Goal: Task Accomplishment & Management: Use online tool/utility

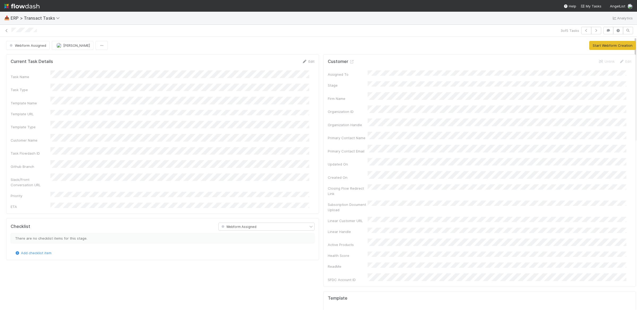
click at [137, 250] on div "Add checklist item" at bounding box center [163, 252] width 304 height 5
click at [7, 31] on icon at bounding box center [6, 30] width 5 height 3
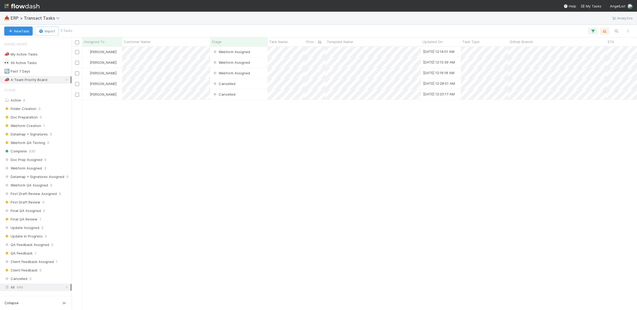
scroll to position [258, 560]
click at [153, 194] on div "[PERSON_NAME] Webform Creation [DATE] 8:58:36 PM [PERSON_NAME] Webform Creation…" at bounding box center [354, 178] width 565 height 263
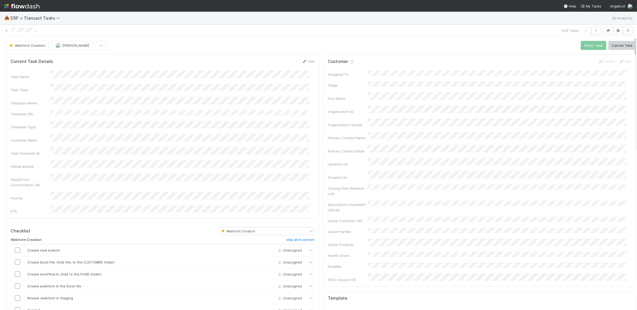
click at [215, 173] on div "Slack/Front Conversation URL" at bounding box center [163, 180] width 304 height 14
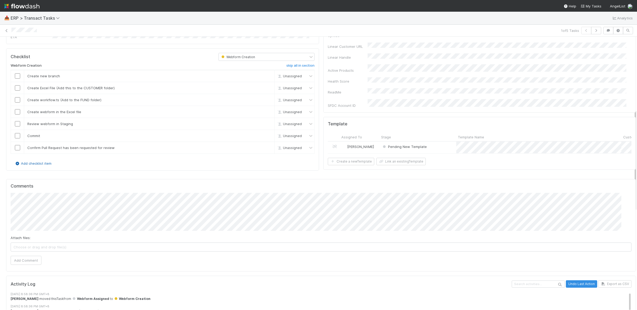
scroll to position [259, 0]
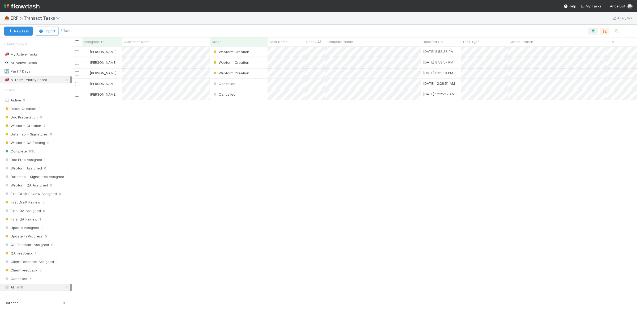
scroll to position [258, 560]
click at [261, 64] on div "Webform Creation" at bounding box center [238, 62] width 57 height 10
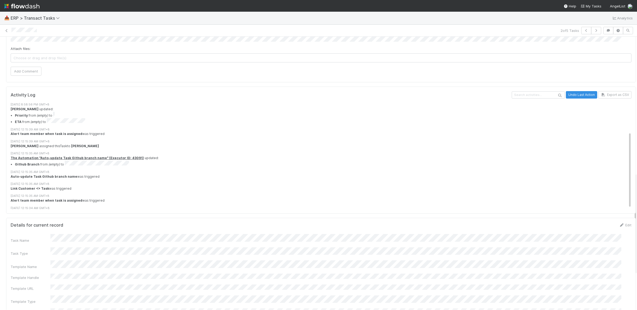
scroll to position [41, 0]
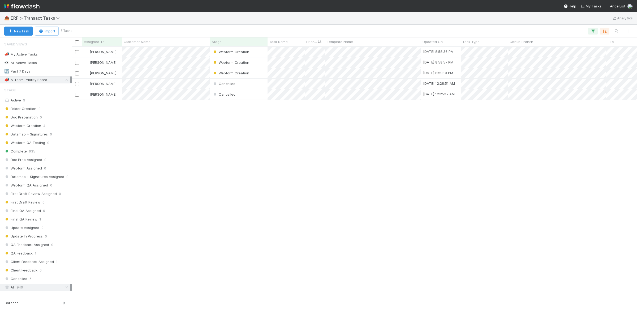
scroll to position [258, 560]
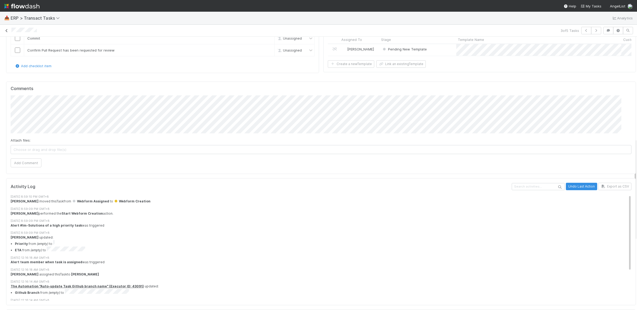
click at [9, 31] on icon at bounding box center [6, 30] width 5 height 3
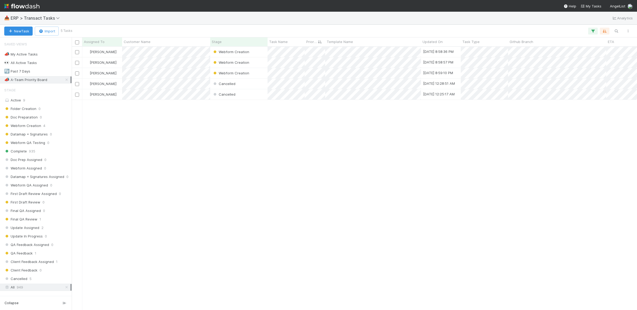
scroll to position [258, 560]
click at [62, 72] on div "🔄 Past 7 Days 18" at bounding box center [37, 71] width 66 height 7
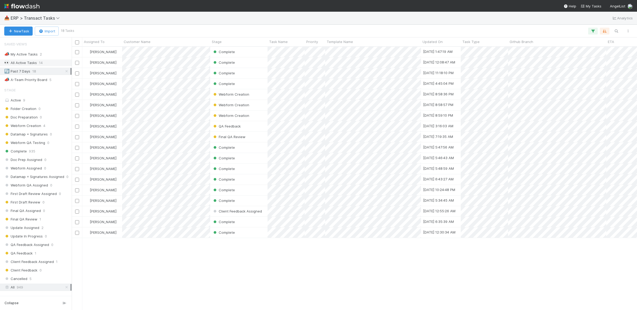
click at [45, 60] on div "👀 All Active Tasks 14" at bounding box center [37, 62] width 66 height 7
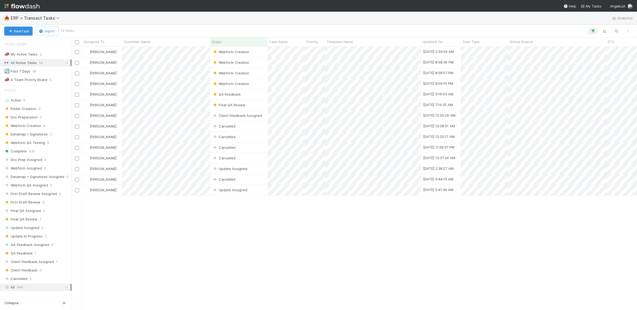
scroll to position [258, 560]
click at [50, 71] on div "🔄 Past 7 Days 18" at bounding box center [37, 71] width 66 height 7
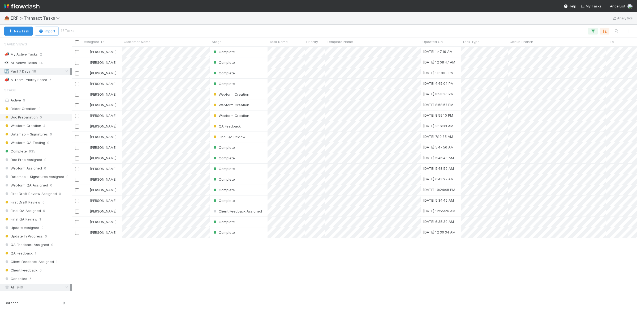
scroll to position [258, 560]
click at [51, 153] on div "Complete 935" at bounding box center [37, 151] width 66 height 7
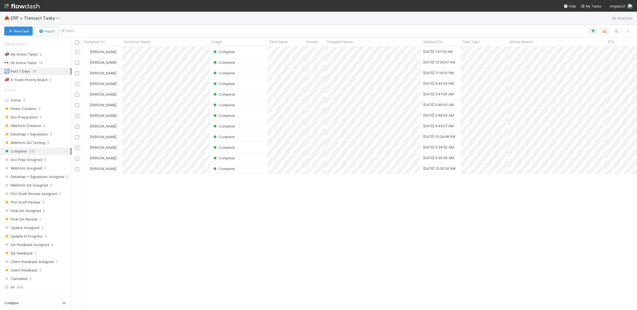
scroll to position [258, 560]
click at [64, 71] on icon at bounding box center [66, 71] width 5 height 3
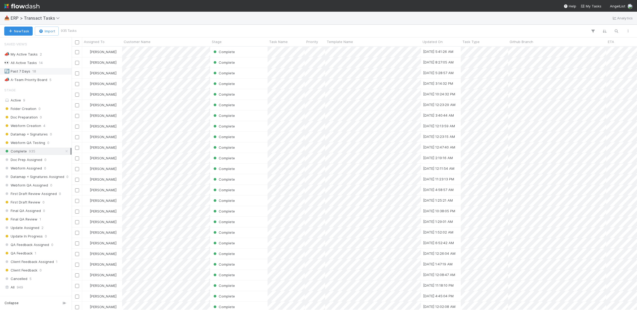
scroll to position [258, 560]
click at [618, 28] on button "button" at bounding box center [616, 31] width 10 height 7
type input "redemp"
click at [617, 22] on icon "button" at bounding box center [617, 21] width 5 height 3
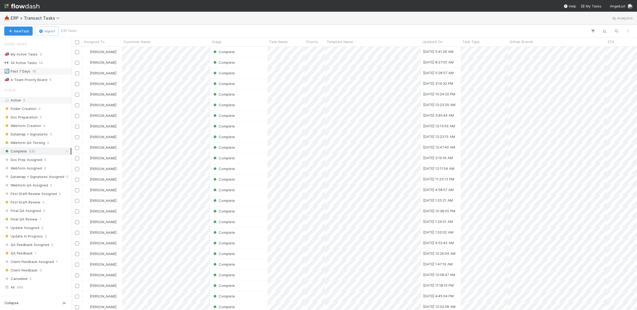
scroll to position [258, 560]
click at [27, 100] on div "Active 9" at bounding box center [37, 100] width 66 height 7
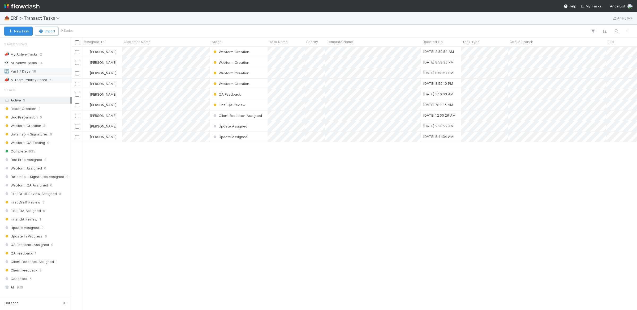
scroll to position [258, 560]
click at [42, 289] on div "All 949" at bounding box center [37, 287] width 66 height 7
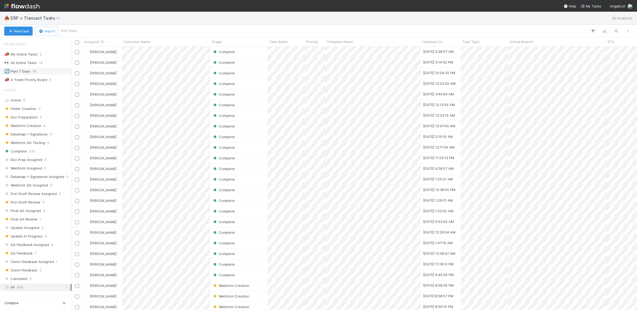
scroll to position [258, 560]
